Goal: Task Accomplishment & Management: Complete application form

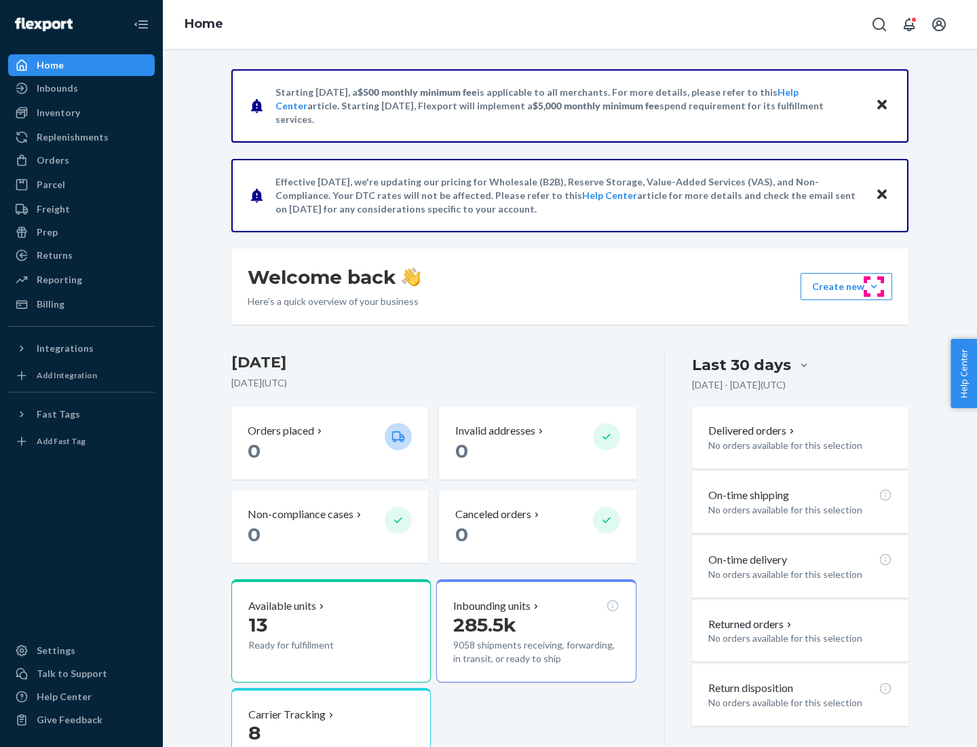
click at [874, 286] on button "Create new Create new inbound Create new order Create new product" at bounding box center [847, 286] width 92 height 27
click at [81, 88] on div "Inbounds" at bounding box center [82, 88] width 144 height 19
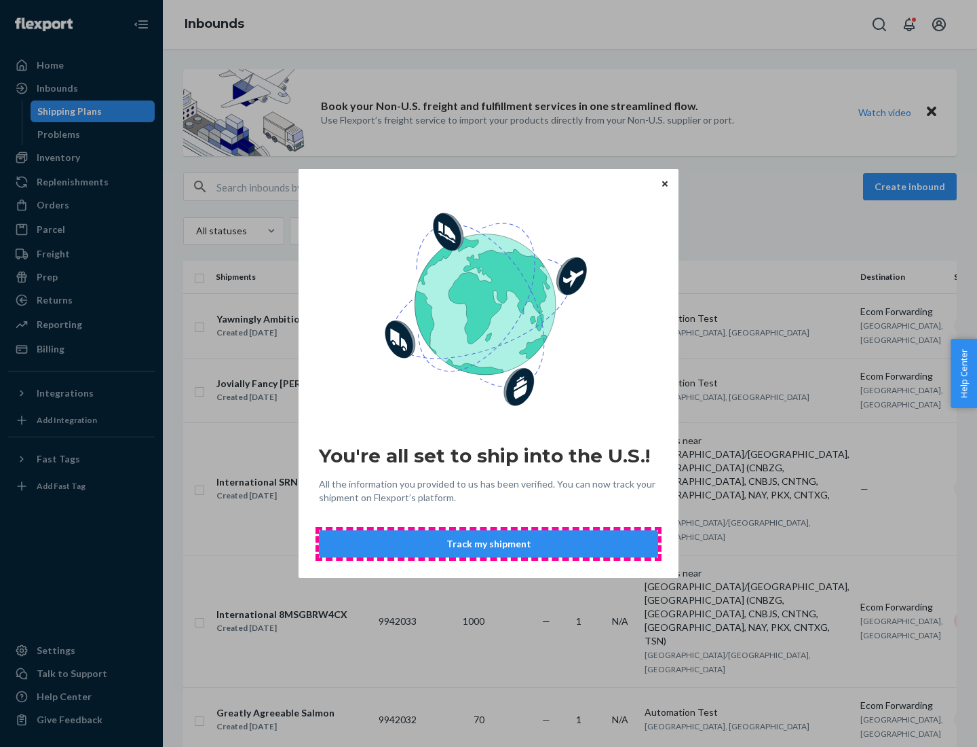
click at [489, 544] on button "Track my shipment" at bounding box center [488, 543] width 339 height 27
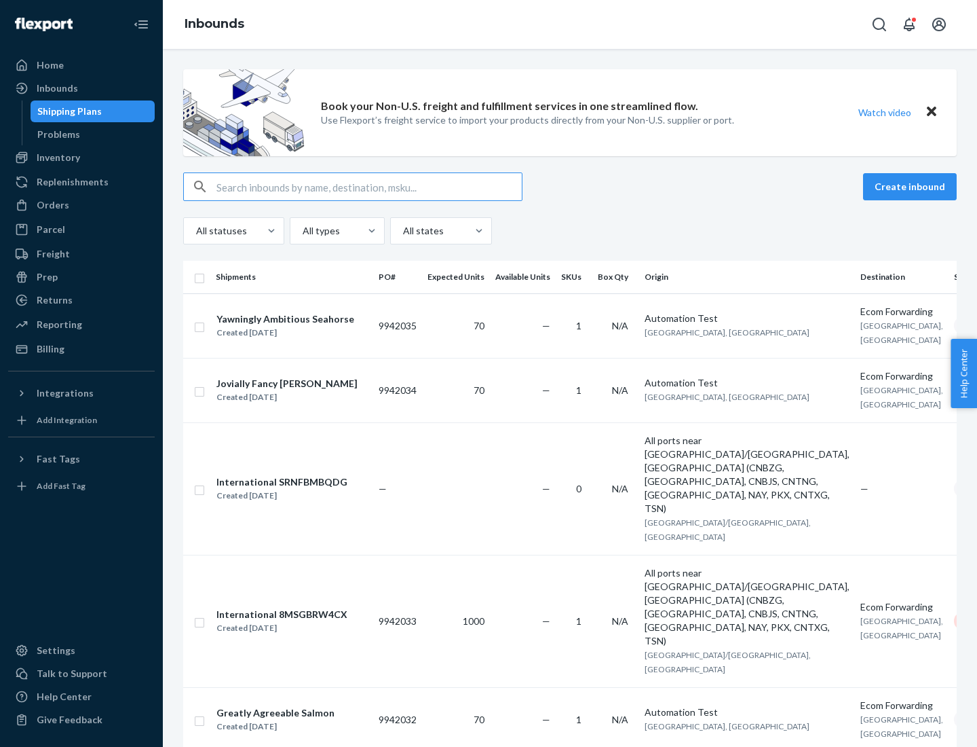
click at [912, 187] on button "Create inbound" at bounding box center [910, 186] width 94 height 27
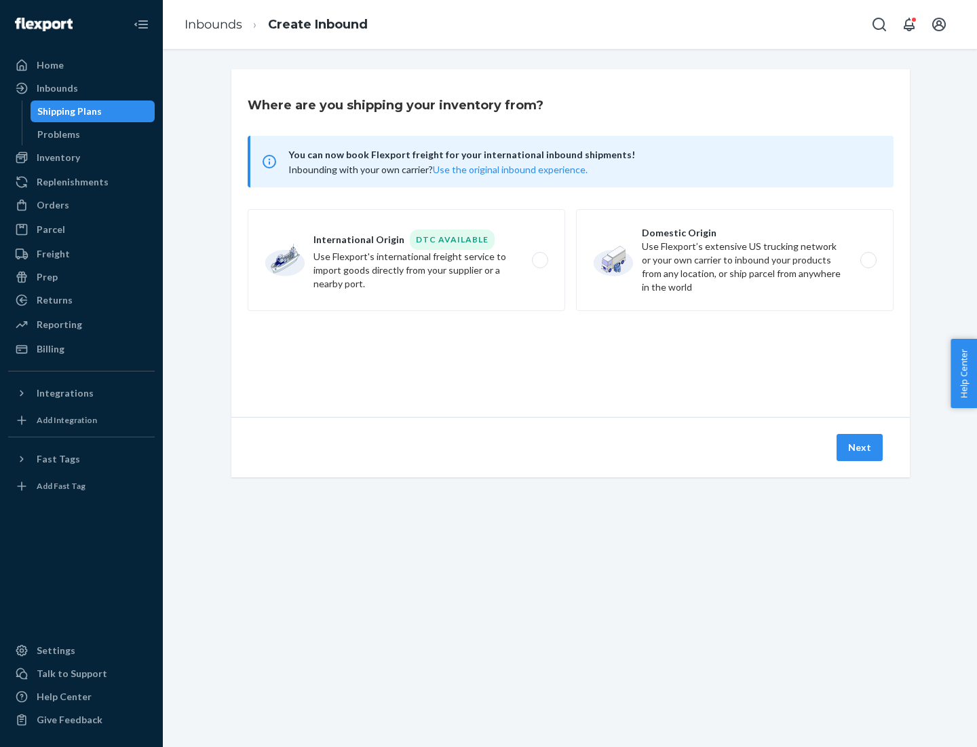
click at [407, 260] on label "International Origin DTC Available Use Flexport's international freight service…" at bounding box center [407, 260] width 318 height 102
click at [540, 260] on input "International Origin DTC Available Use Flexport's international freight service…" at bounding box center [544, 260] width 9 height 9
radio input "true"
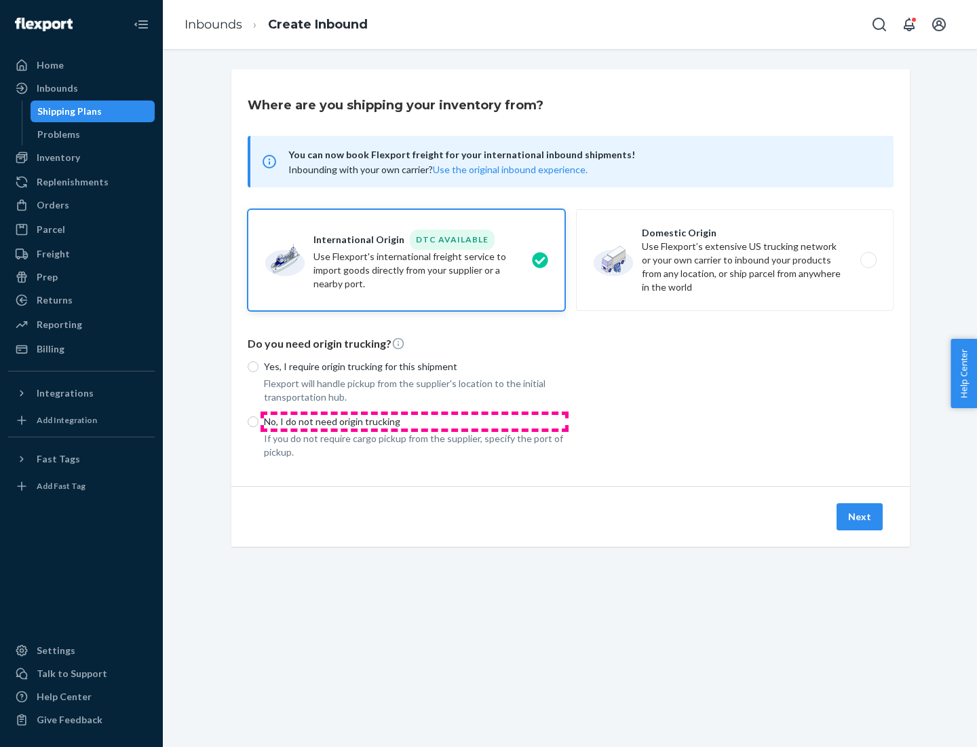
click at [415, 421] on p "No, I do not need origin trucking" at bounding box center [414, 422] width 301 height 14
click at [259, 421] on input "No, I do not need origin trucking" at bounding box center [253, 421] width 11 height 11
radio input "true"
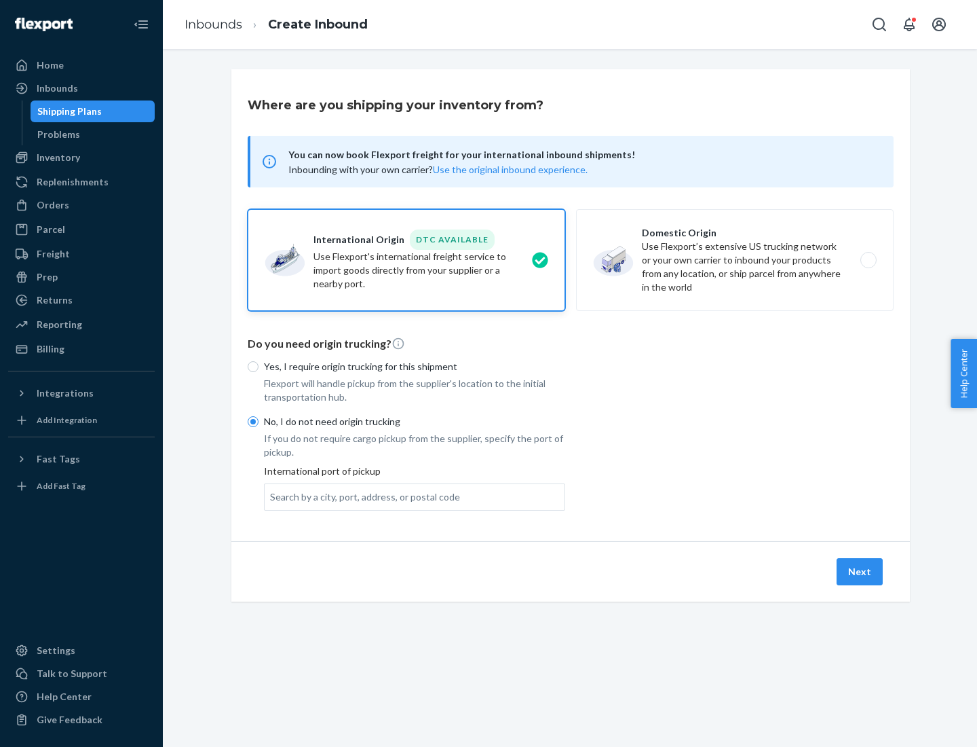
click at [362, 496] on div "Search by a city, port, address, or postal code" at bounding box center [365, 497] width 190 height 14
click at [271, 496] on input "Search by a city, port, address, or postal code" at bounding box center [270, 497] width 1 height 14
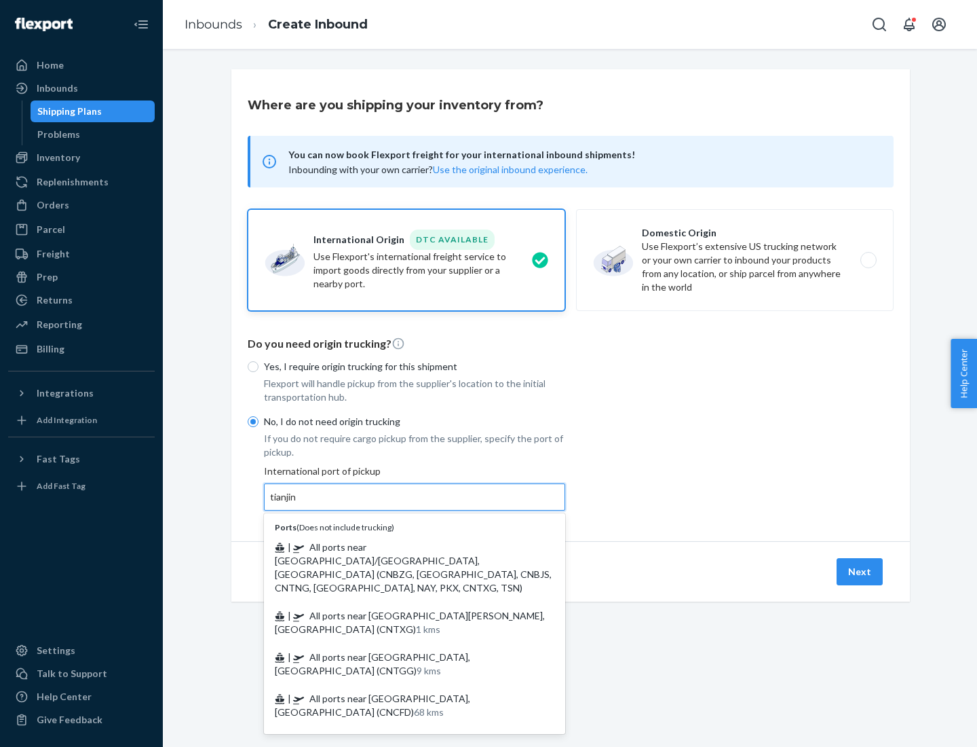
click at [401, 546] on span "| All ports near [GEOGRAPHIC_DATA]/[GEOGRAPHIC_DATA], [GEOGRAPHIC_DATA] (CNBZG,…" at bounding box center [413, 567] width 277 height 52
click at [298, 504] on input "tianjin" at bounding box center [284, 497] width 28 height 14
type input "All ports near [GEOGRAPHIC_DATA]/[GEOGRAPHIC_DATA], [GEOGRAPHIC_DATA] (CNBZG, […"
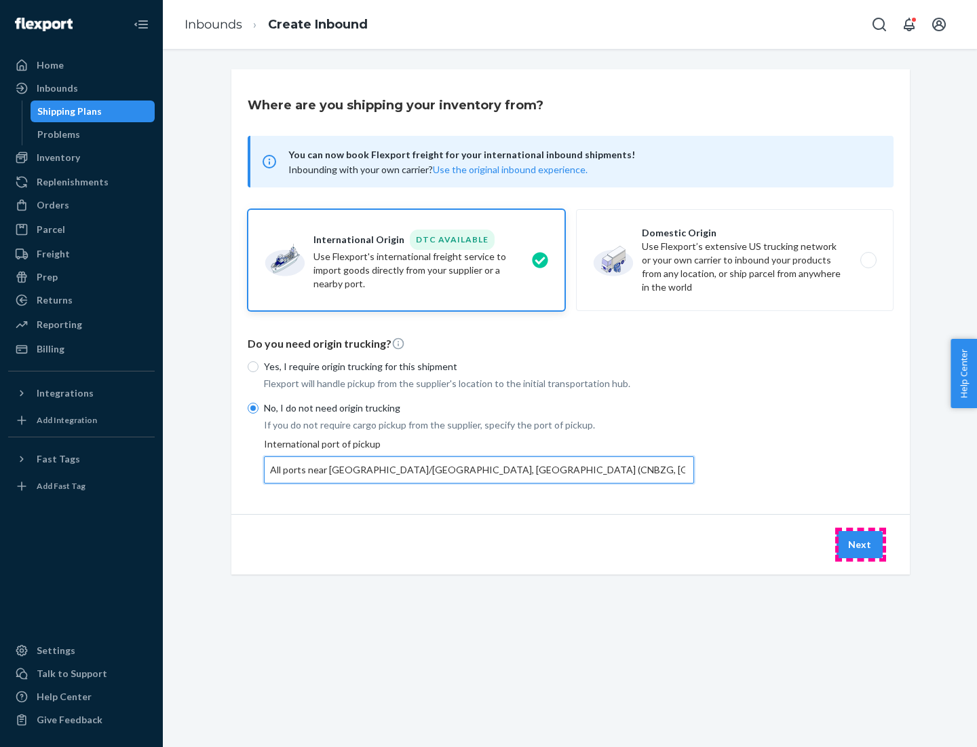
click at [861, 544] on button "Next" at bounding box center [860, 544] width 46 height 27
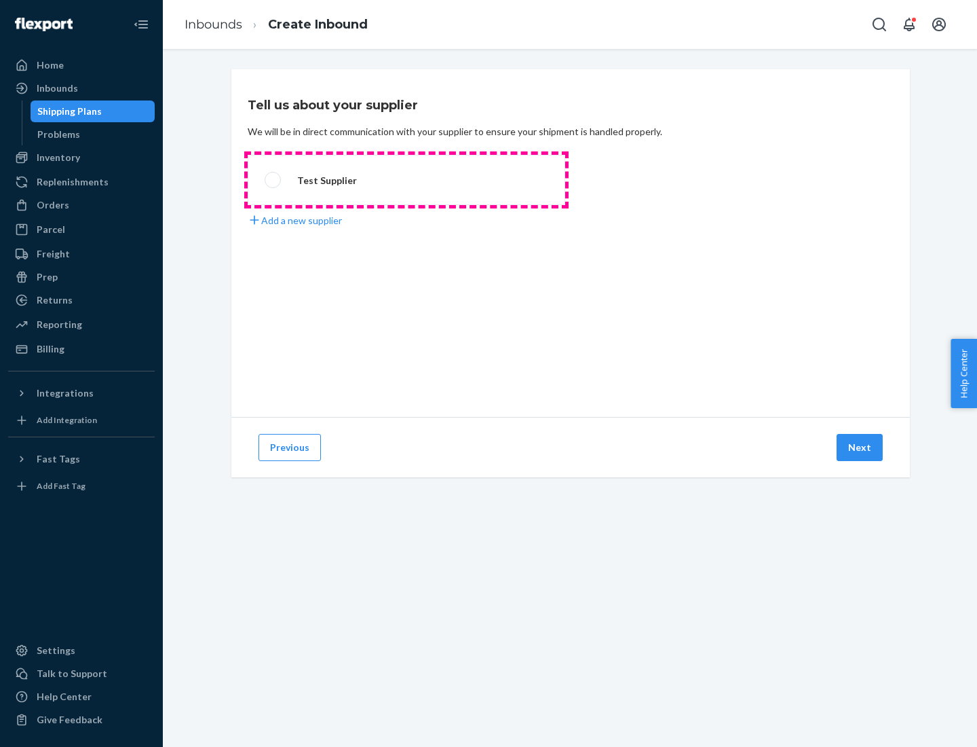
click at [407, 180] on label "Test Supplier" at bounding box center [407, 180] width 318 height 50
click at [274, 180] on input "Test Supplier" at bounding box center [269, 180] width 9 height 9
radio input "true"
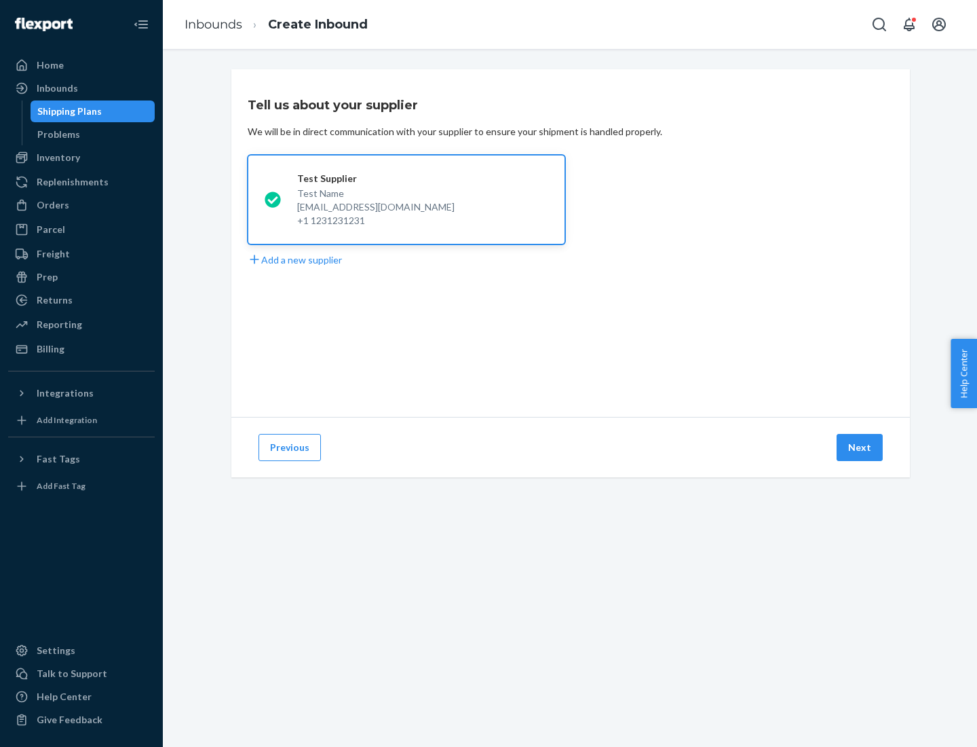
click at [861, 447] on button "Next" at bounding box center [860, 447] width 46 height 27
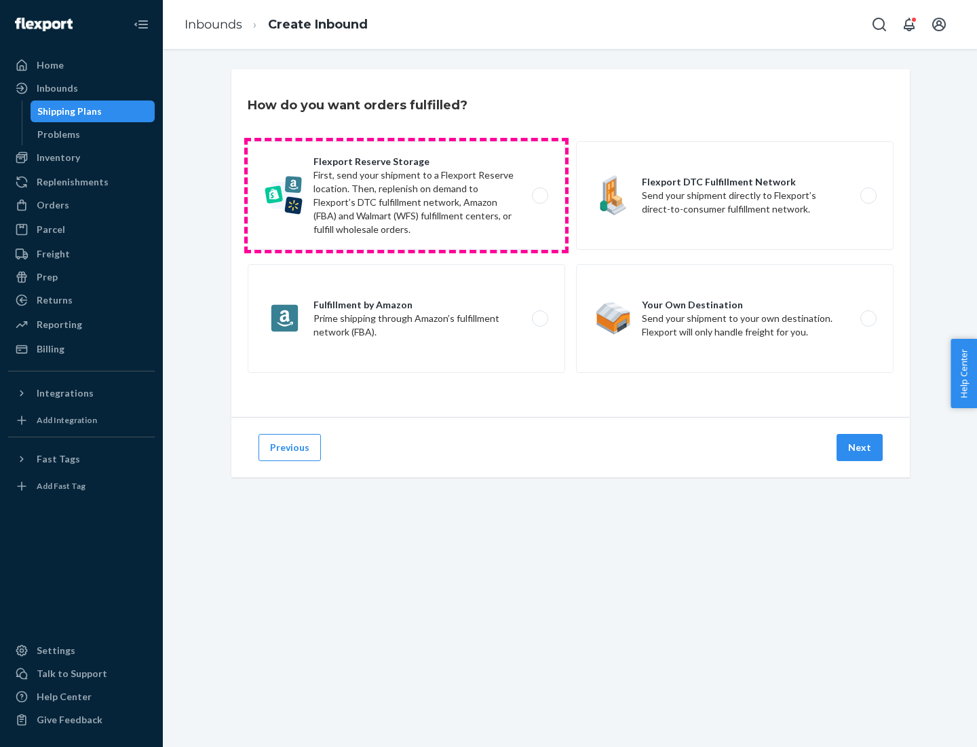
click at [407, 195] on label "Flexport Reserve Storage First, send your shipment to a Flexport Reserve locati…" at bounding box center [407, 195] width 318 height 109
click at [540, 195] on input "Flexport Reserve Storage First, send your shipment to a Flexport Reserve locati…" at bounding box center [544, 195] width 9 height 9
radio input "true"
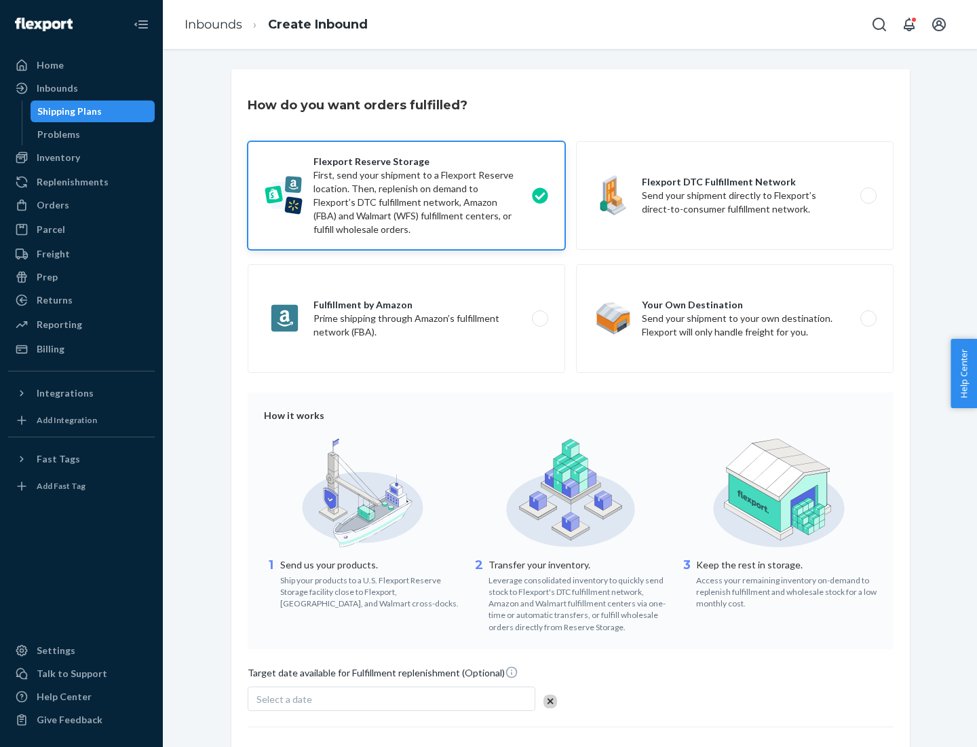
scroll to position [111, 0]
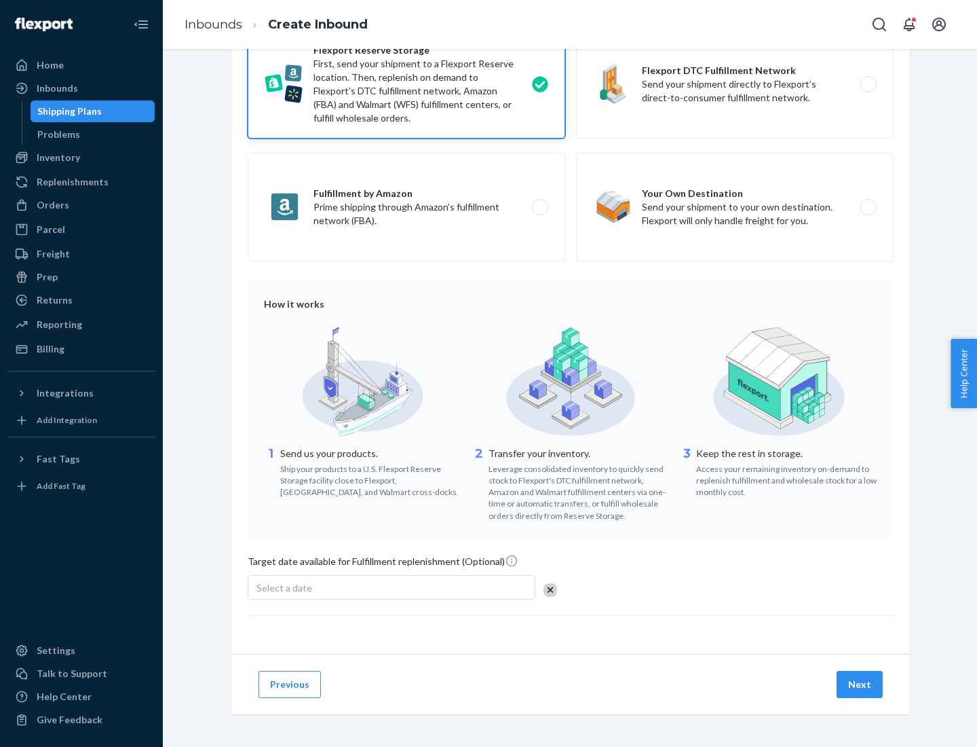
click at [861, 683] on button "Next" at bounding box center [860, 684] width 46 height 27
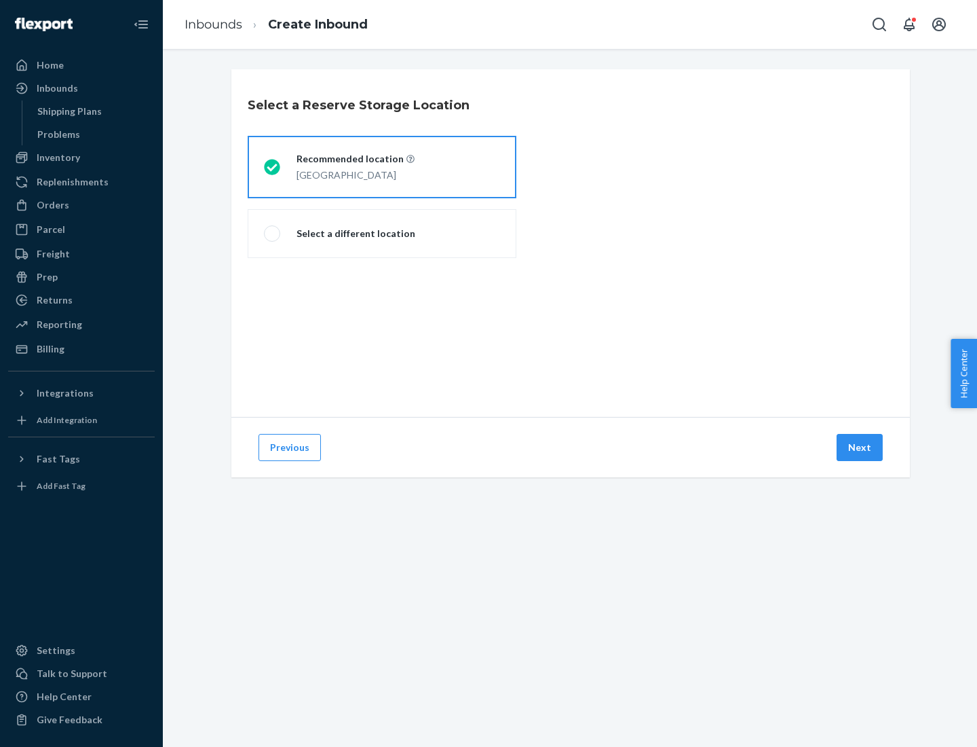
click at [382, 167] on div "[GEOGRAPHIC_DATA]" at bounding box center [356, 174] width 118 height 16
click at [273, 167] on input "Recommended location [GEOGRAPHIC_DATA]" at bounding box center [268, 167] width 9 height 9
click at [861, 447] on button "Next" at bounding box center [860, 447] width 46 height 27
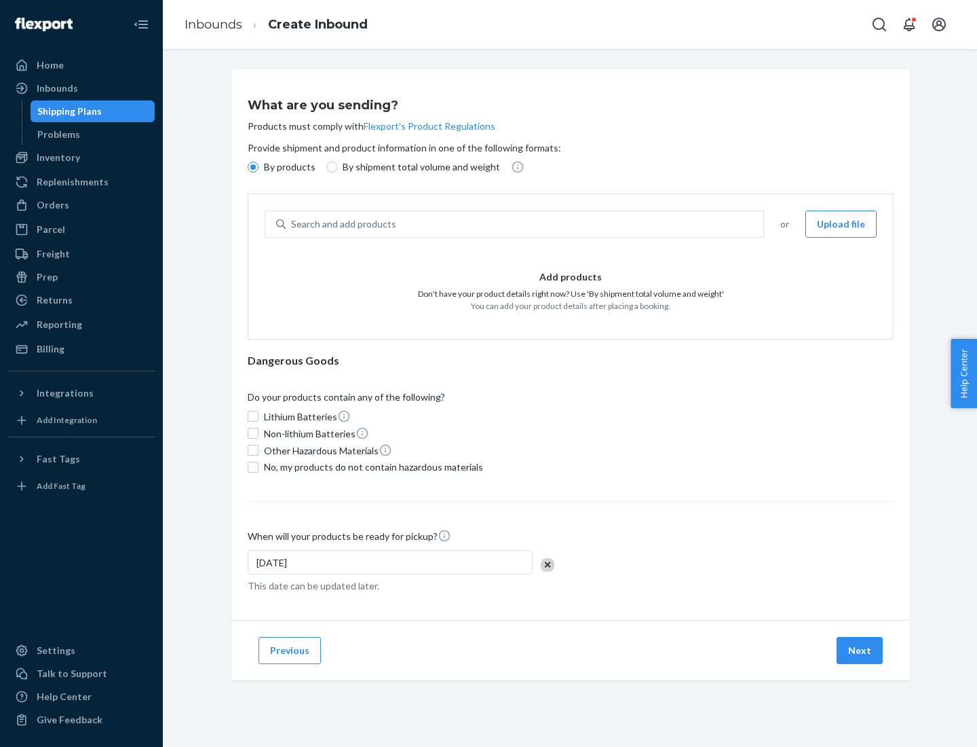
click at [525, 224] on div "Search and add products" at bounding box center [525, 224] width 478 height 24
click at [293, 224] on input "Search and add products" at bounding box center [291, 224] width 1 height 14
click at [330, 167] on input "By shipment total volume and weight" at bounding box center [331, 167] width 11 height 11
radio input "true"
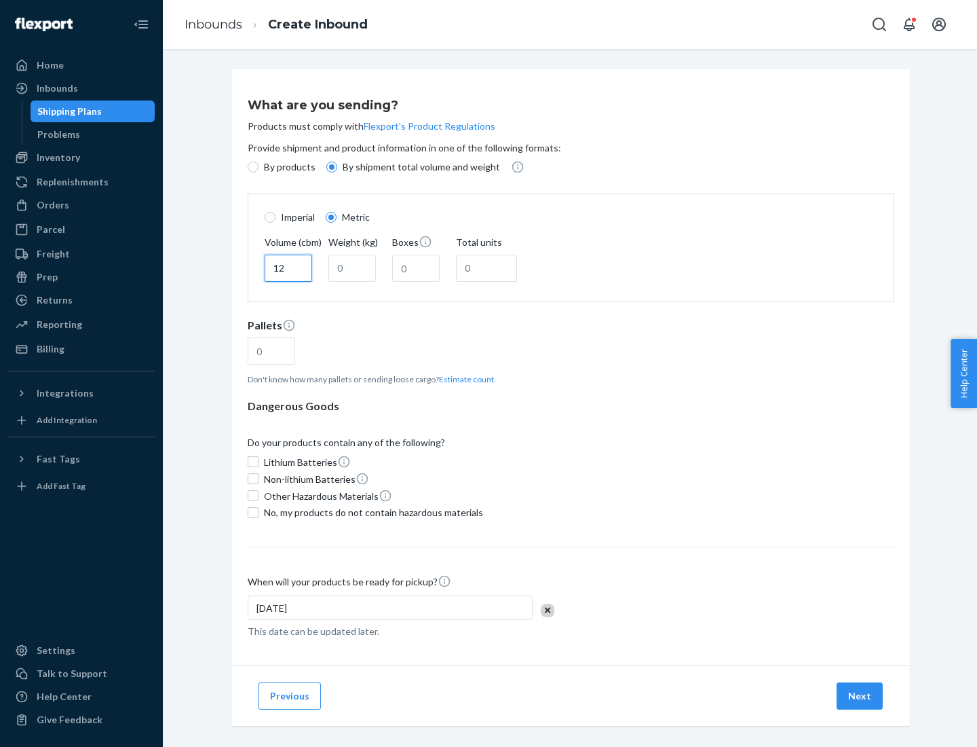
type input "12"
type input "22"
type input "222"
type input "121"
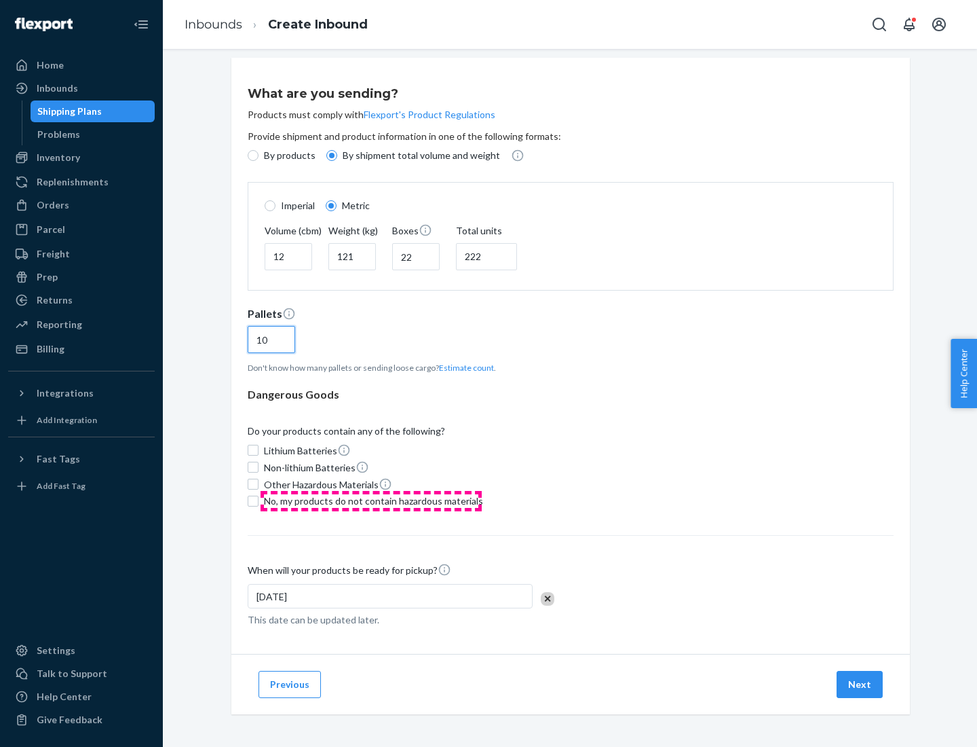
type input "10"
click at [371, 500] on span "No, my products do not contain hazardous materials" at bounding box center [373, 501] width 219 height 14
click at [259, 500] on input "No, my products do not contain hazardous materials" at bounding box center [253, 500] width 11 height 11
checkbox input "true"
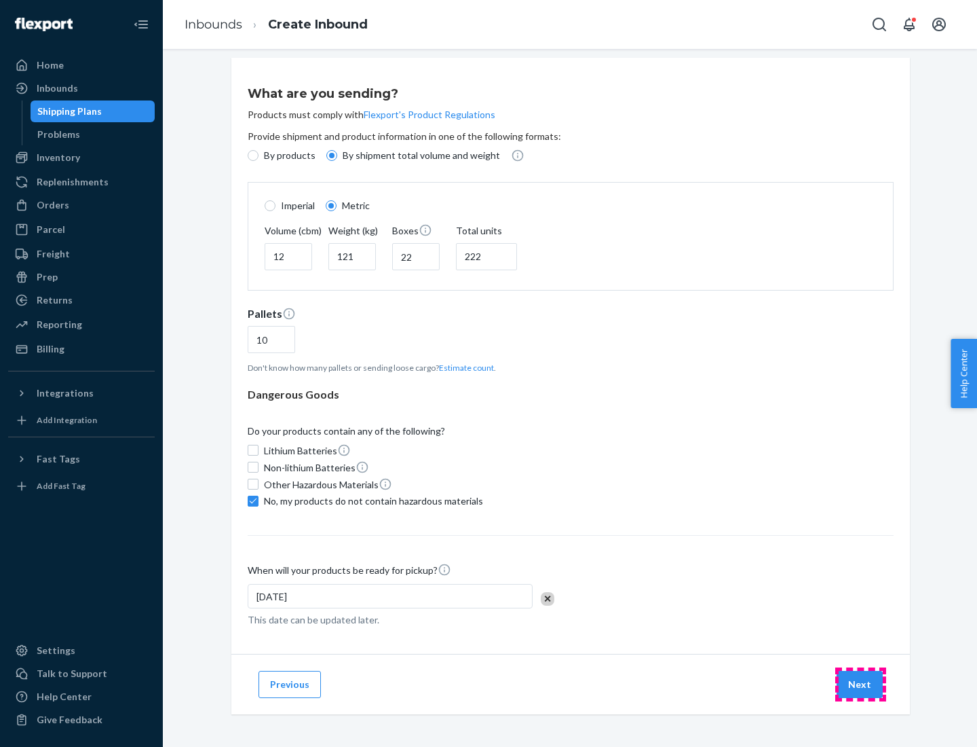
click at [861, 683] on button "Next" at bounding box center [860, 684] width 46 height 27
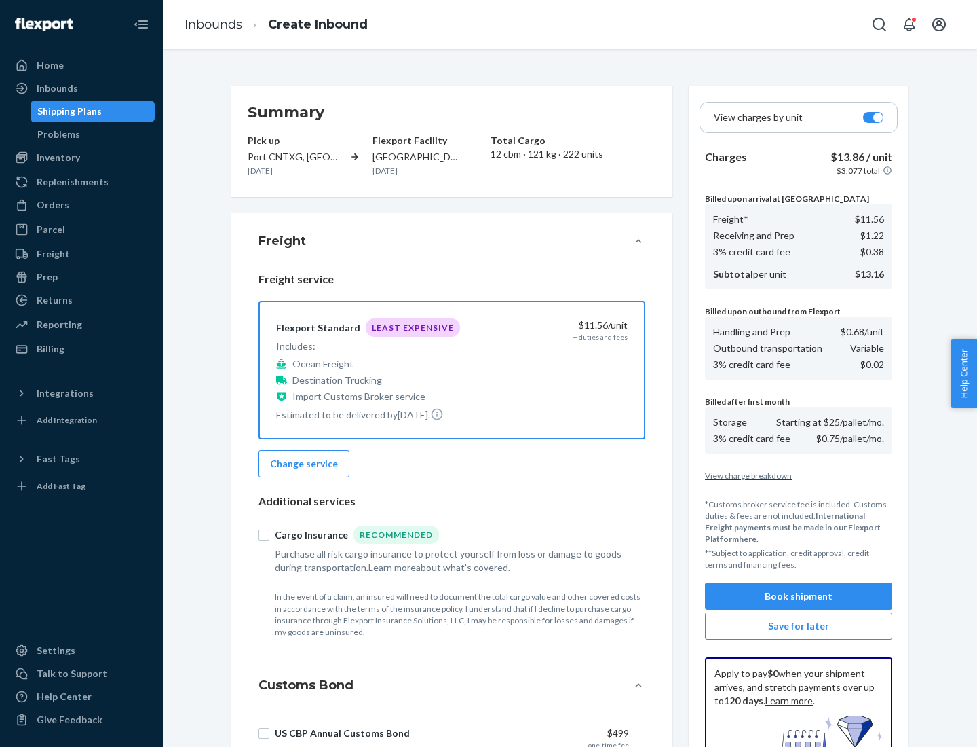
scroll to position [198, 0]
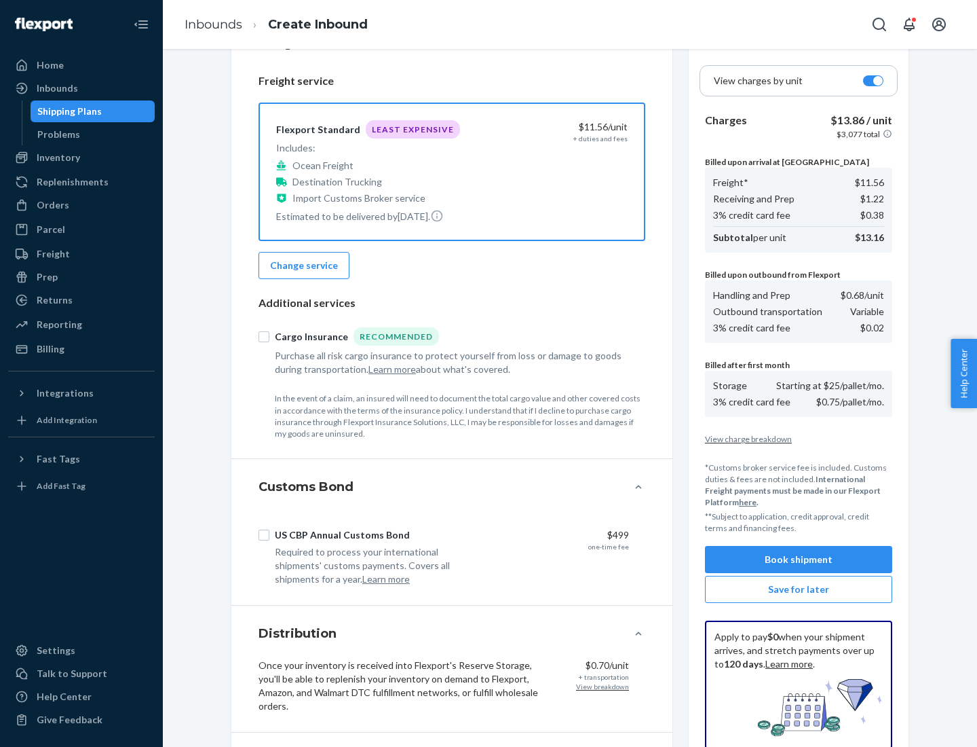
click at [799, 559] on button "Book shipment" at bounding box center [798, 559] width 187 height 27
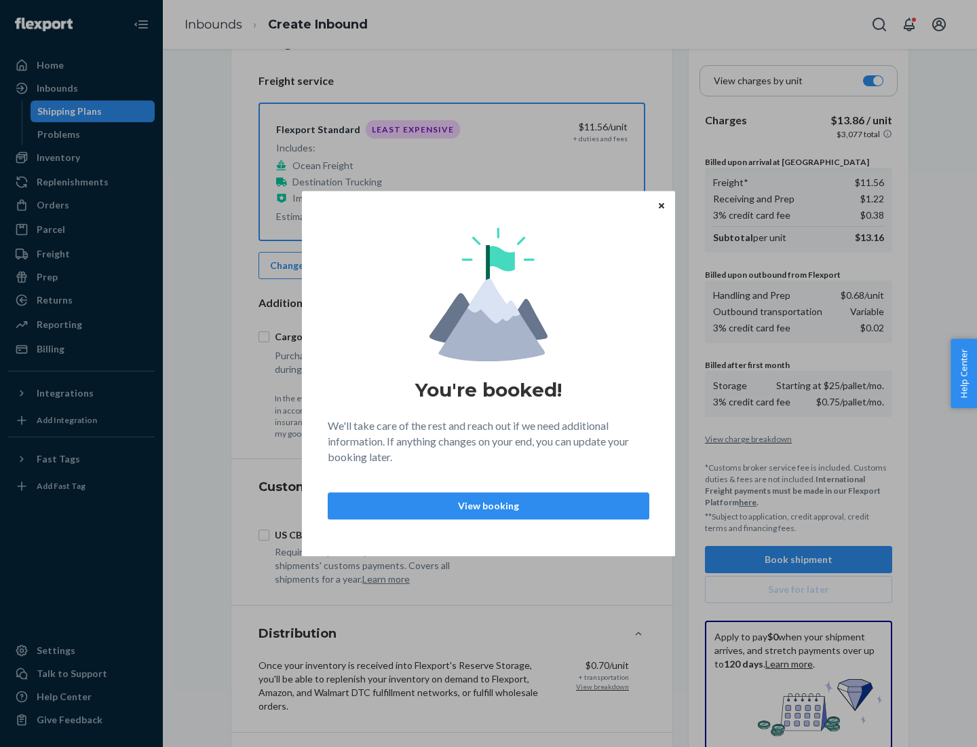
click at [489, 505] on p "View booking" at bounding box center [488, 506] width 299 height 14
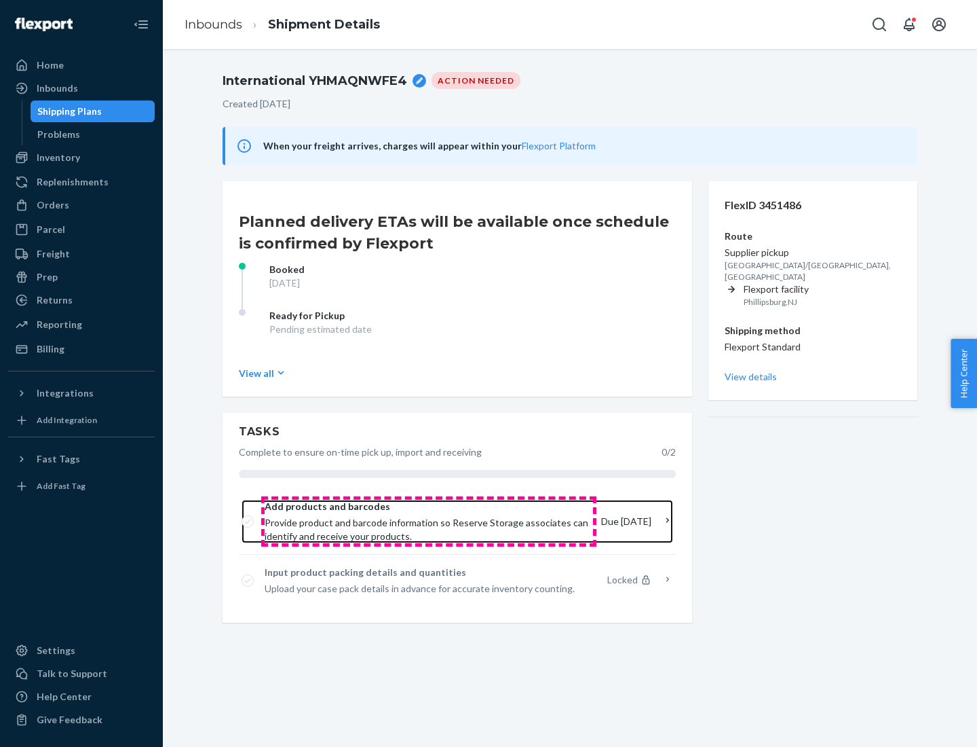
click at [429, 521] on span "Provide product and barcode information so Reserve Storage associates can ident…" at bounding box center [428, 529] width 326 height 27
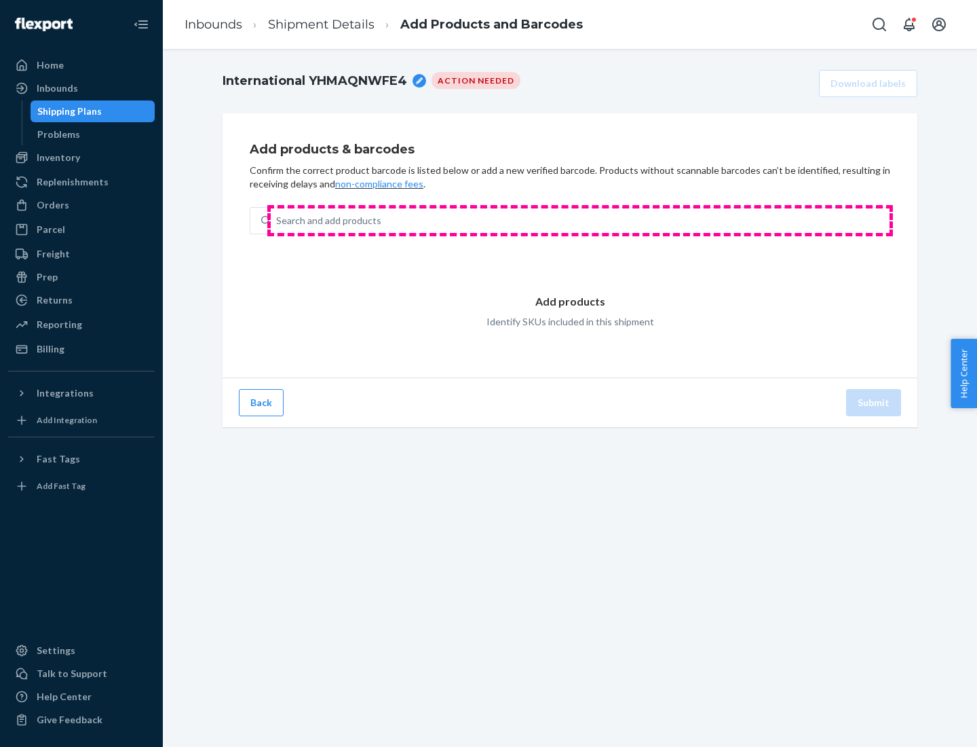
click at [580, 221] on div "Search and add products" at bounding box center [580, 220] width 619 height 24
click at [278, 221] on input "Search and add products" at bounding box center [276, 221] width 1 height 14
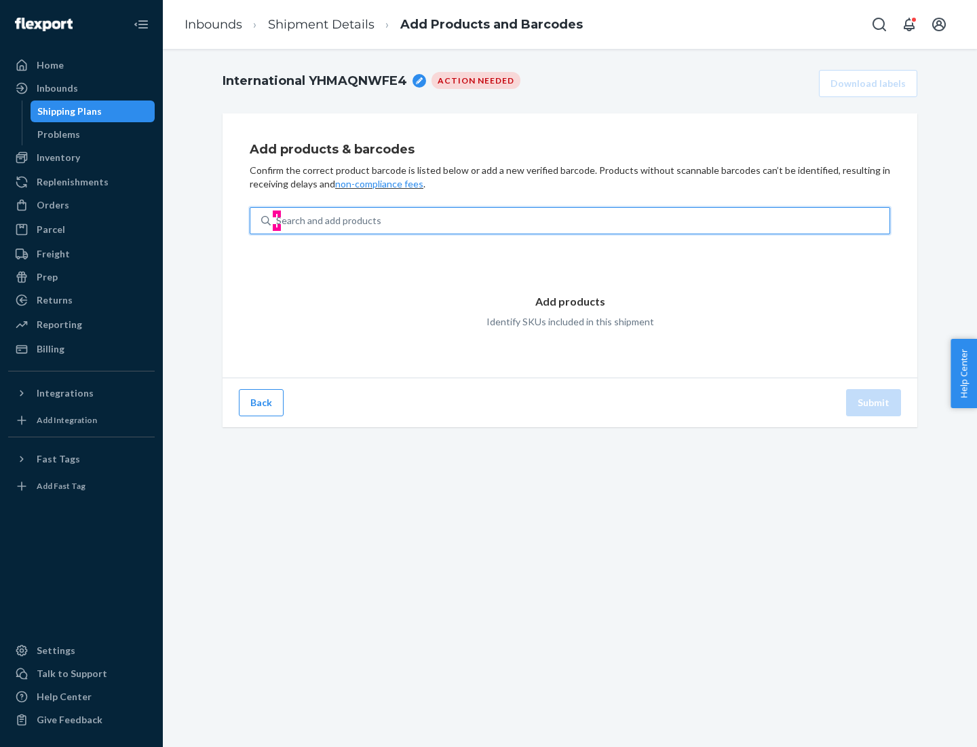
type input "test"
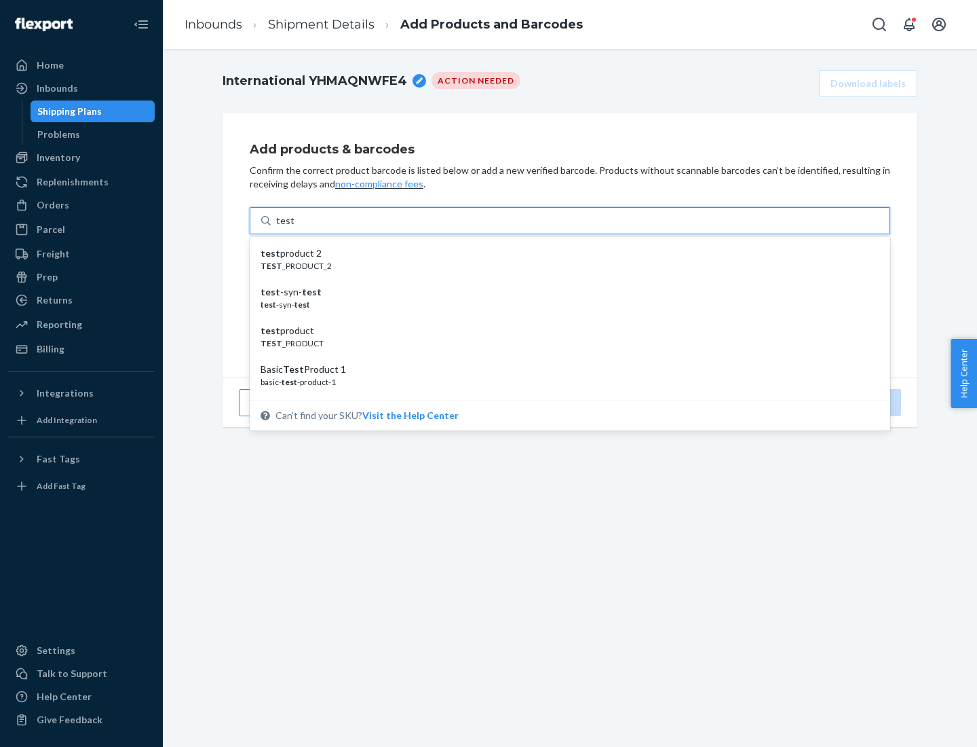
scroll to position [51, 0]
click at [565, 318] on div "Basic Test Product 1" at bounding box center [565, 319] width 608 height 14
click at [294, 227] on input "test" at bounding box center [285, 221] width 18 height 14
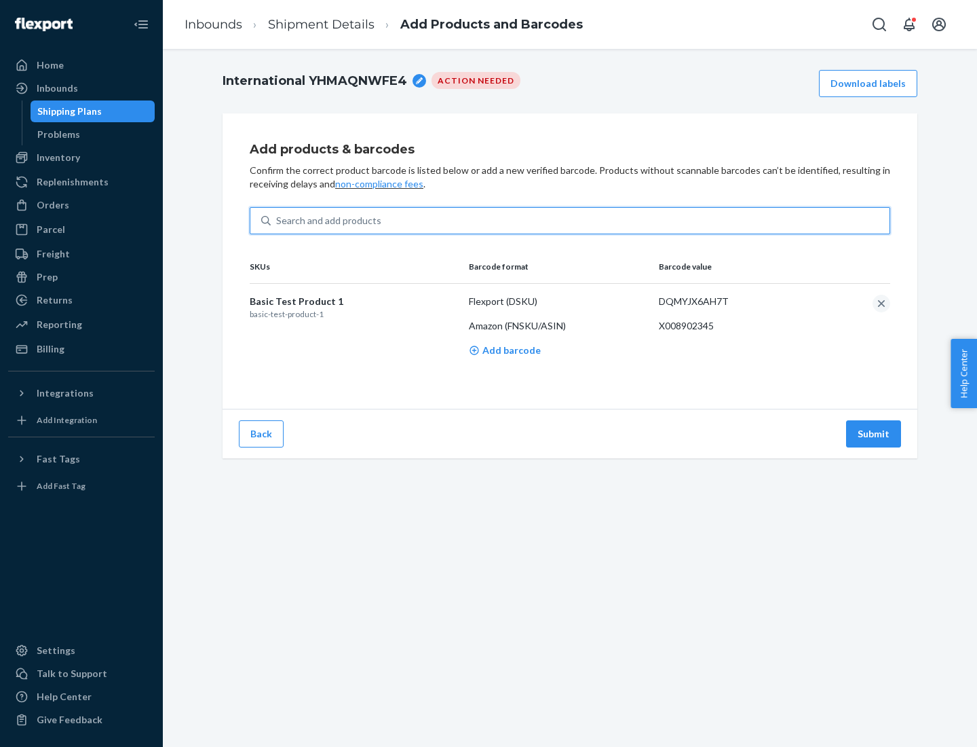
click at [874, 433] on button "Submit" at bounding box center [873, 433] width 55 height 27
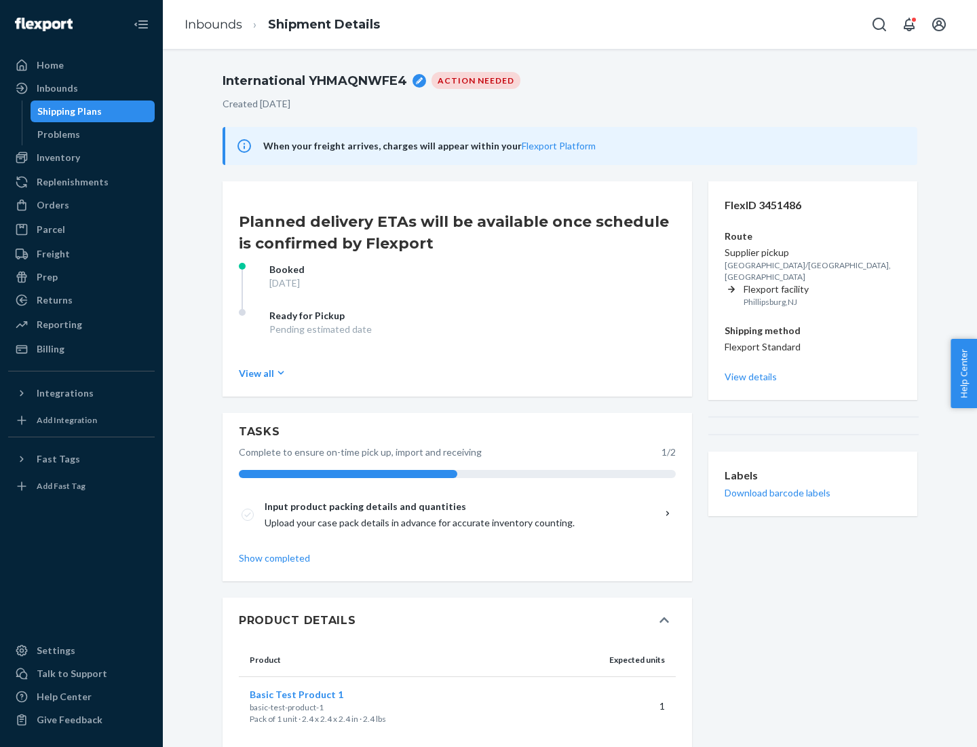
scroll to position [24, 0]
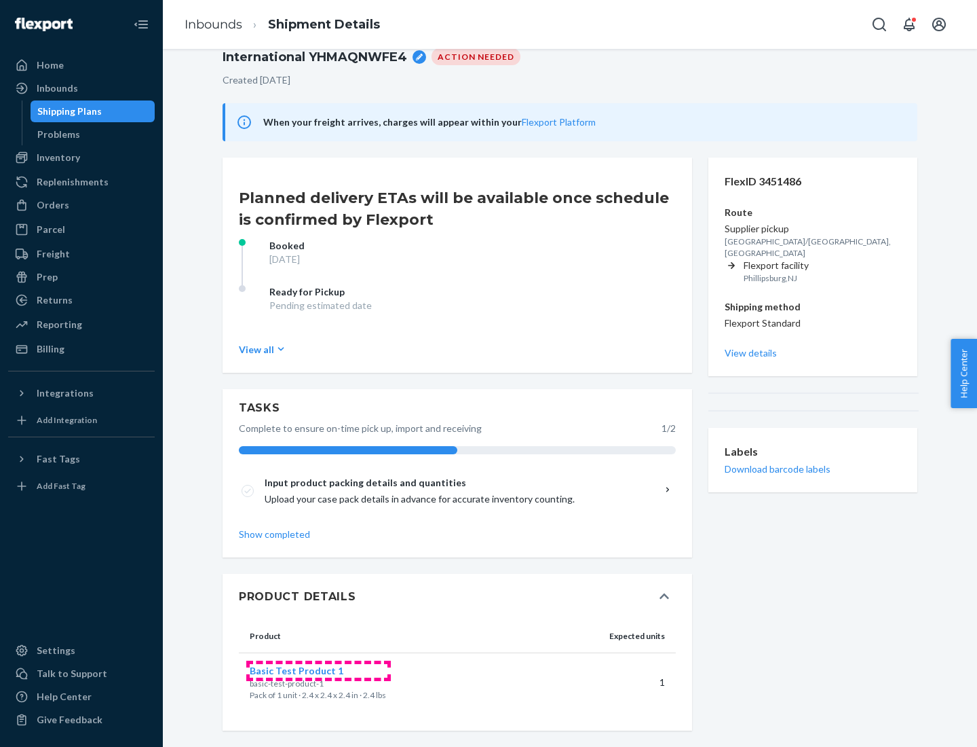
click at [318, 670] on span "Basic Test Product 1" at bounding box center [297, 670] width 94 height 12
